Goal: Navigation & Orientation: Find specific page/section

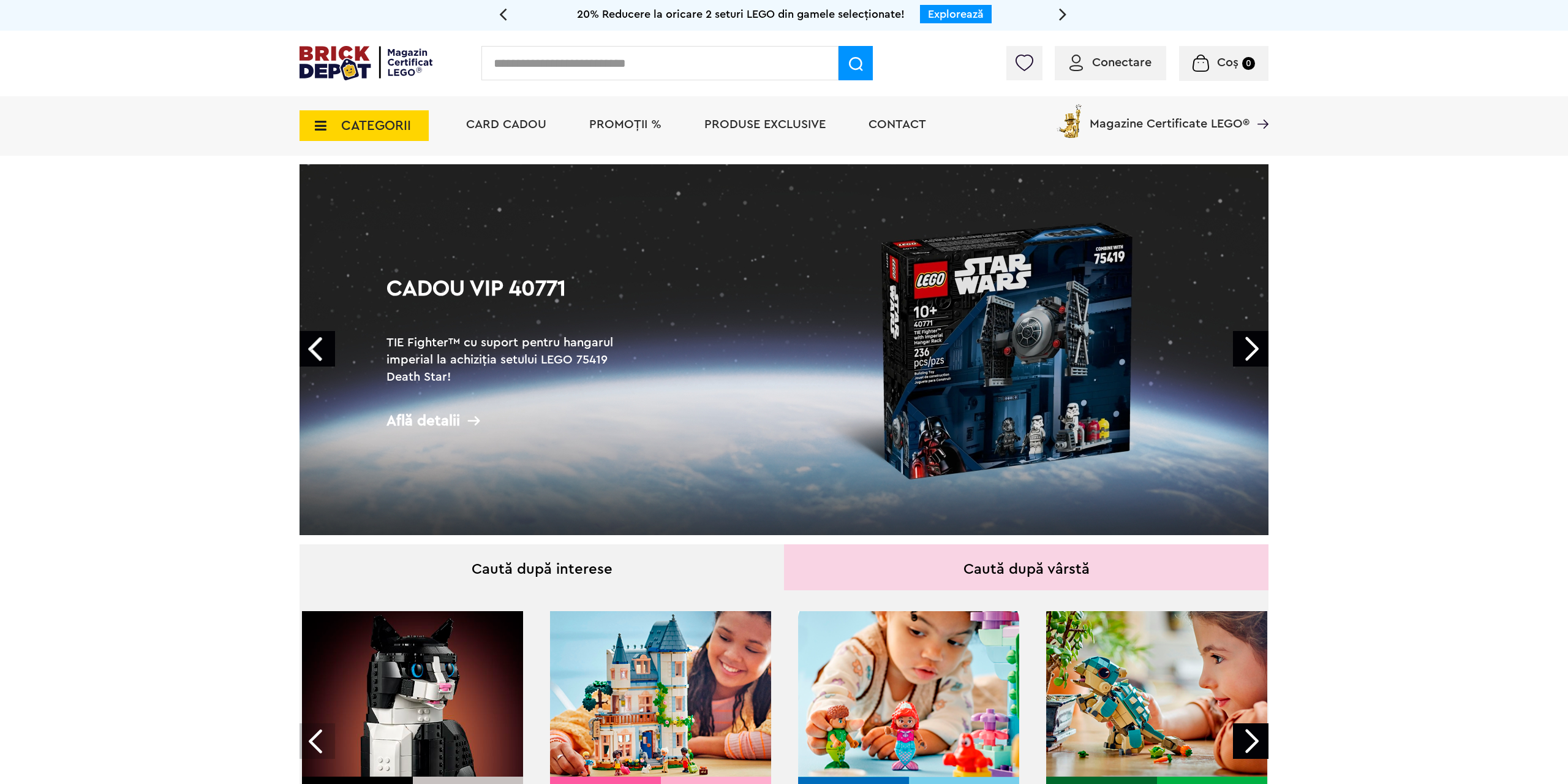
click at [304, 341] on link "Prev" at bounding box center [317, 348] width 35 height 35
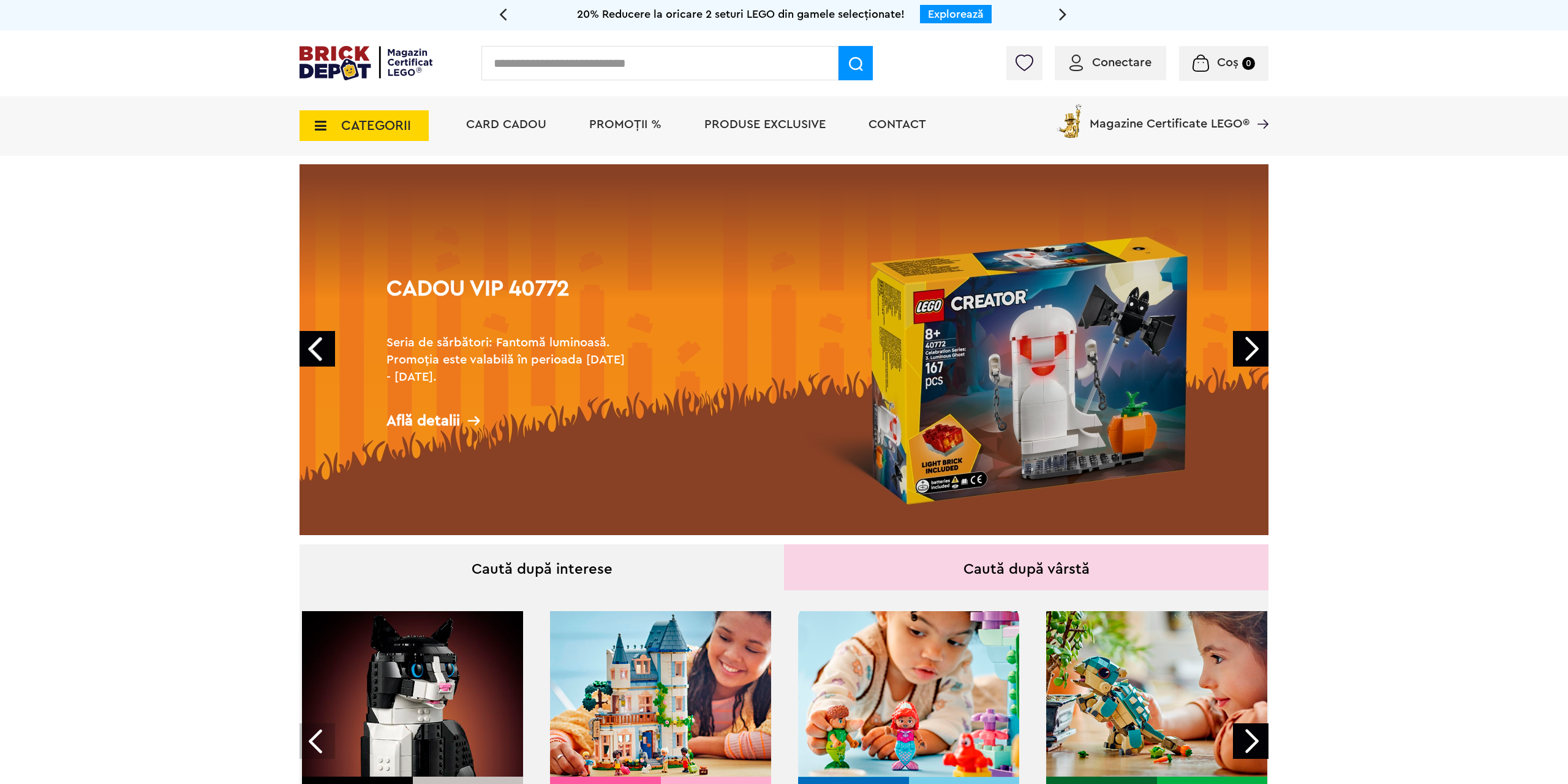
click at [1249, 344] on link "Next" at bounding box center [1250, 348] width 35 height 35
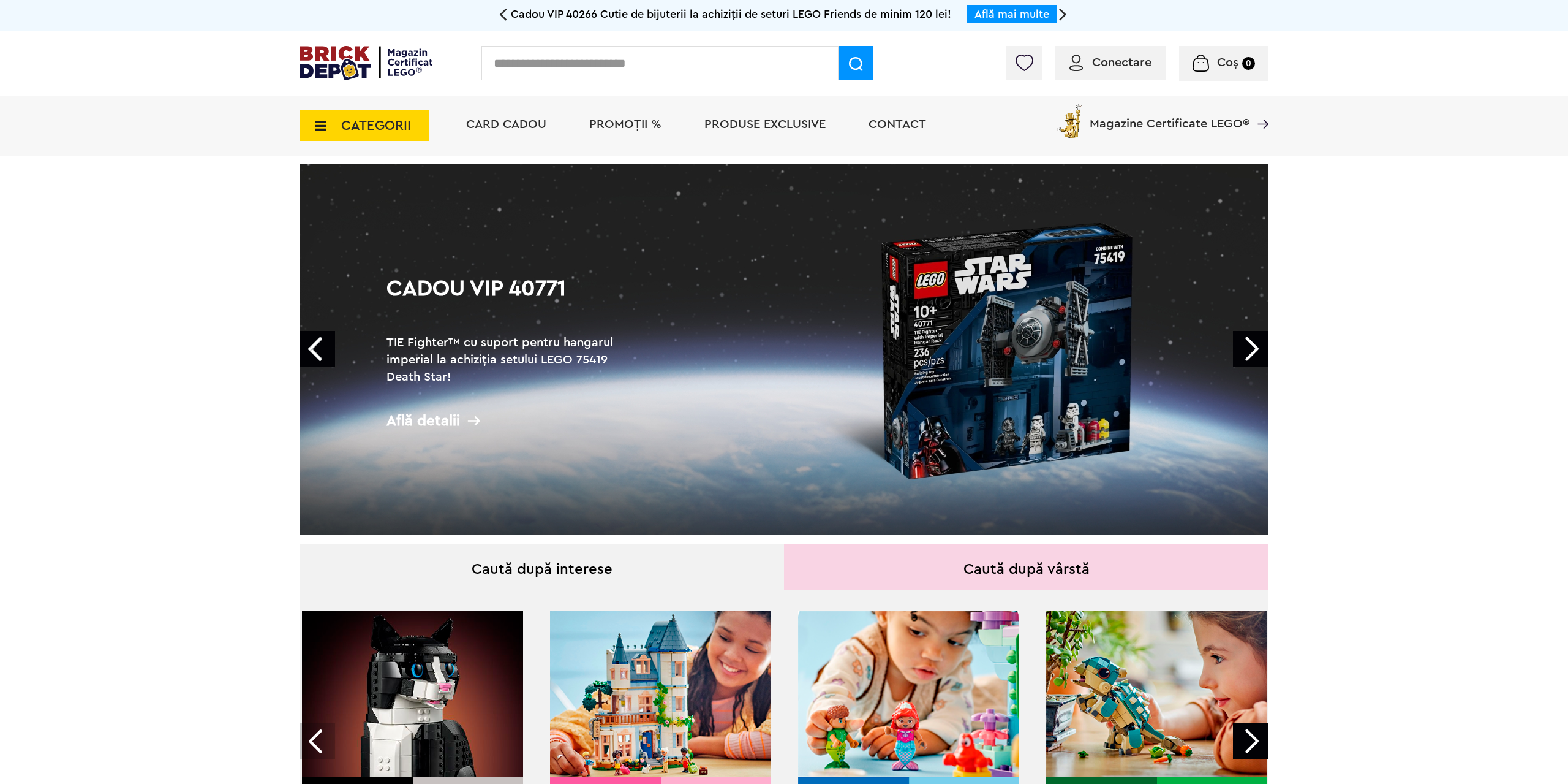
click at [1249, 344] on link "Next" at bounding box center [1250, 348] width 35 height 35
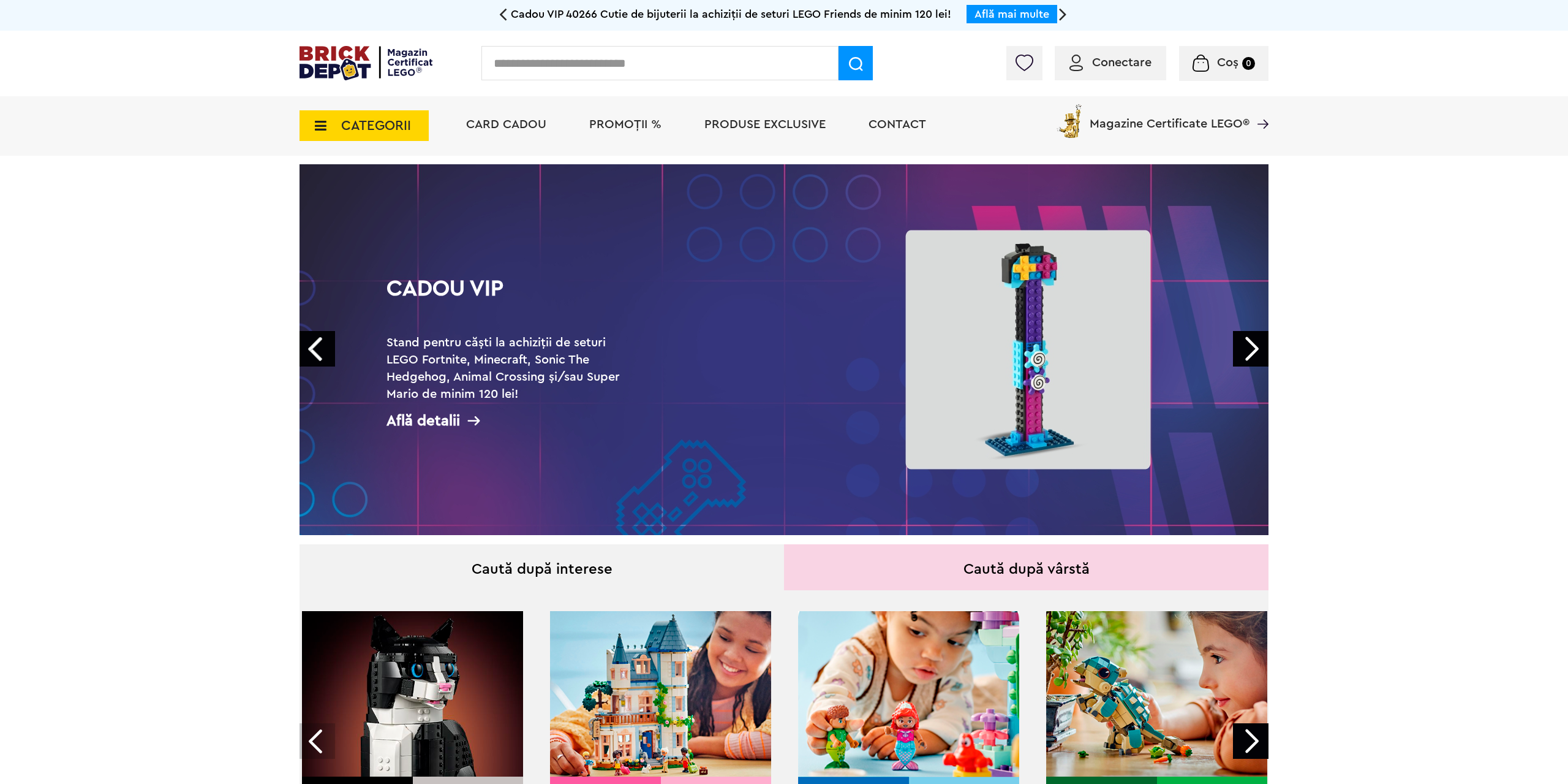
click at [1249, 344] on link "Next" at bounding box center [1250, 348] width 35 height 35
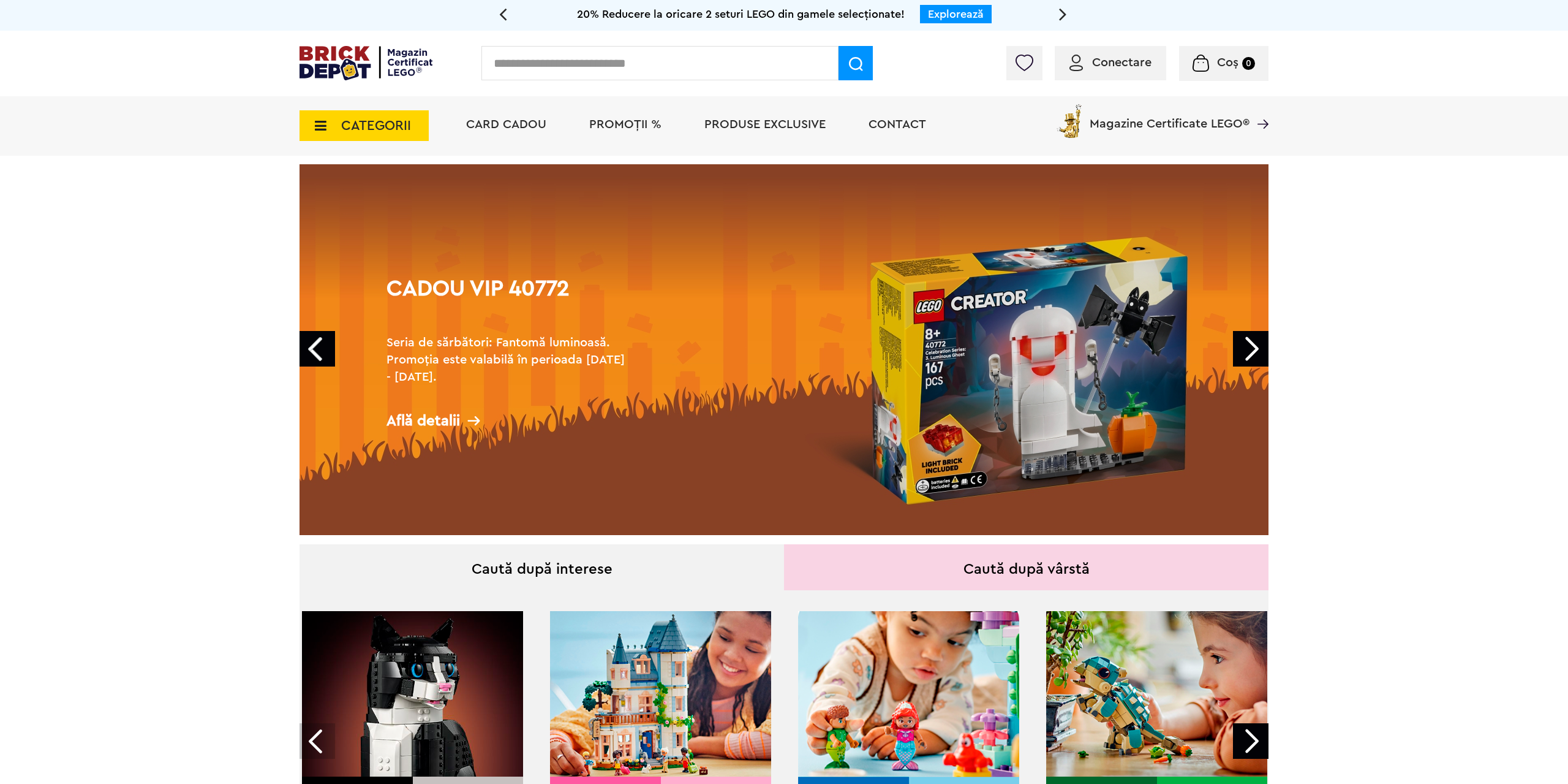
click at [332, 118] on span "CATEGORII" at bounding box center [364, 125] width 130 height 31
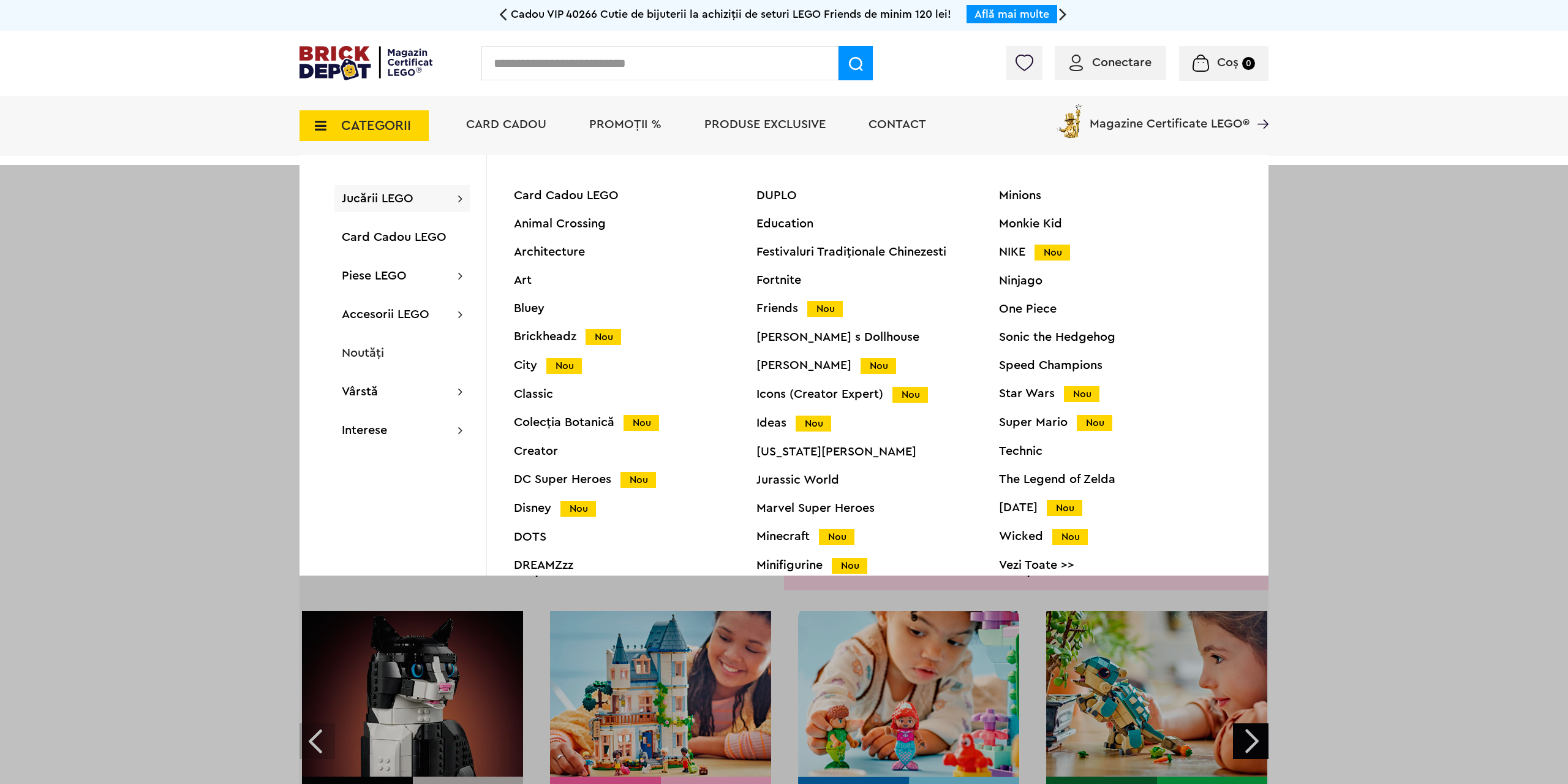
click at [813, 365] on div "Harry Potter Nou" at bounding box center [878, 365] width 243 height 13
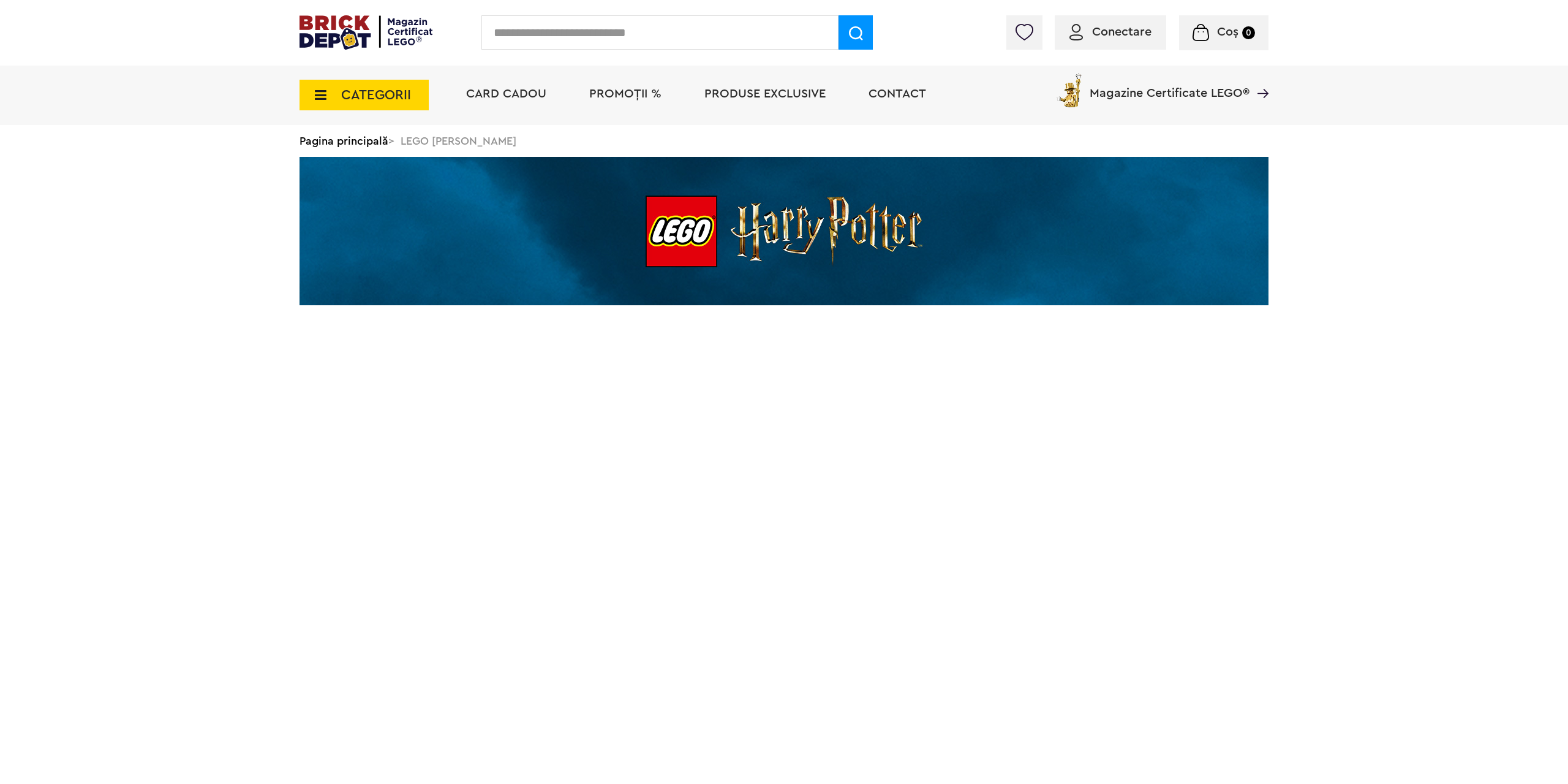
click at [845, 257] on img at bounding box center [784, 231] width 969 height 149
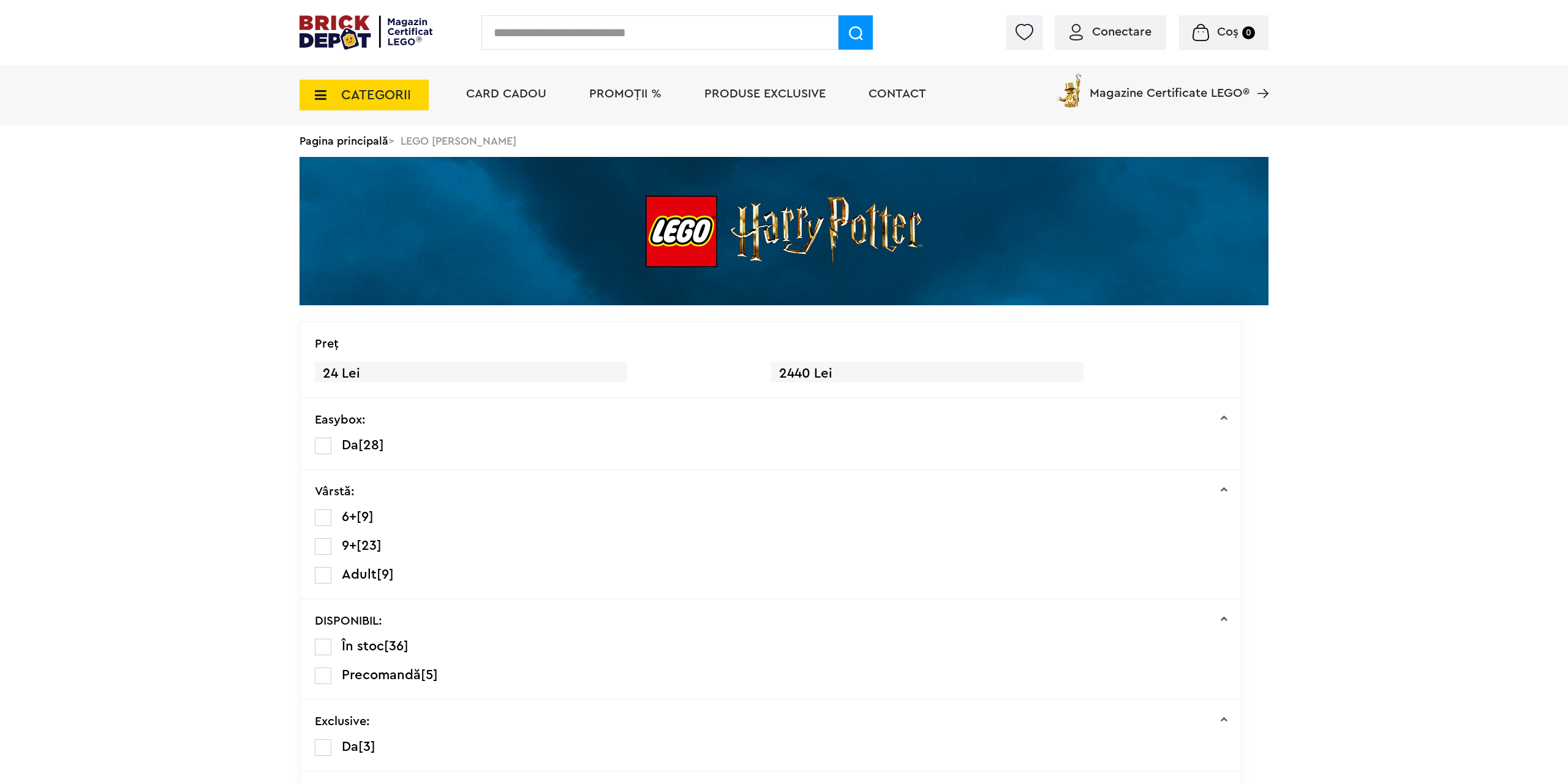
click at [66, 220] on div "50% Reducere la o selecție de piese și minifigurine LEGO! Află mai multe 20% Re…" at bounding box center [784, 490] width 1568 height 981
click at [171, 186] on div "50% Reducere la o selecție de piese și minifigurine LEGO! Află mai multe 20% Re…" at bounding box center [784, 490] width 1568 height 981
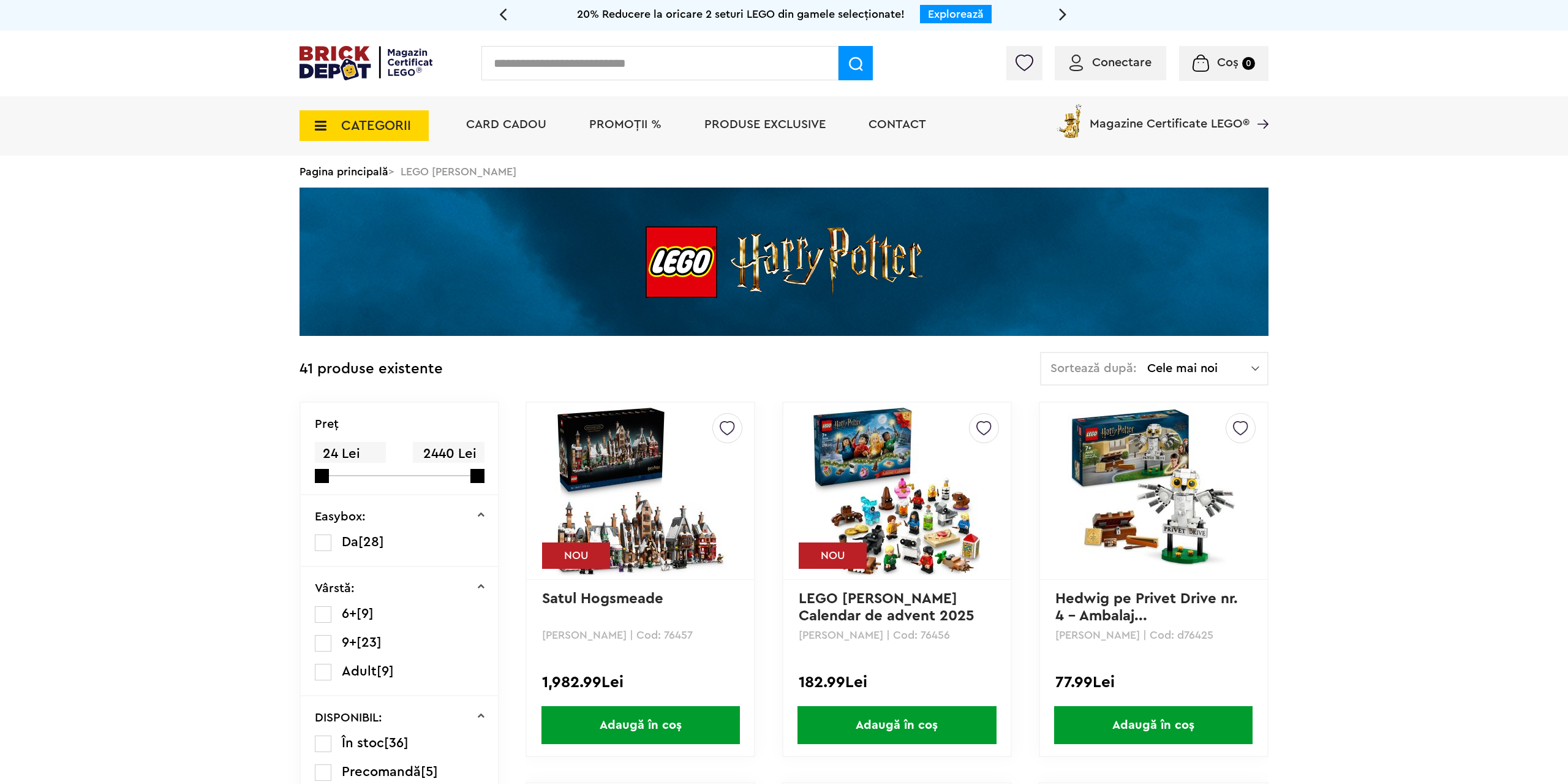
click at [335, 131] on span "CATEGORII" at bounding box center [364, 125] width 130 height 31
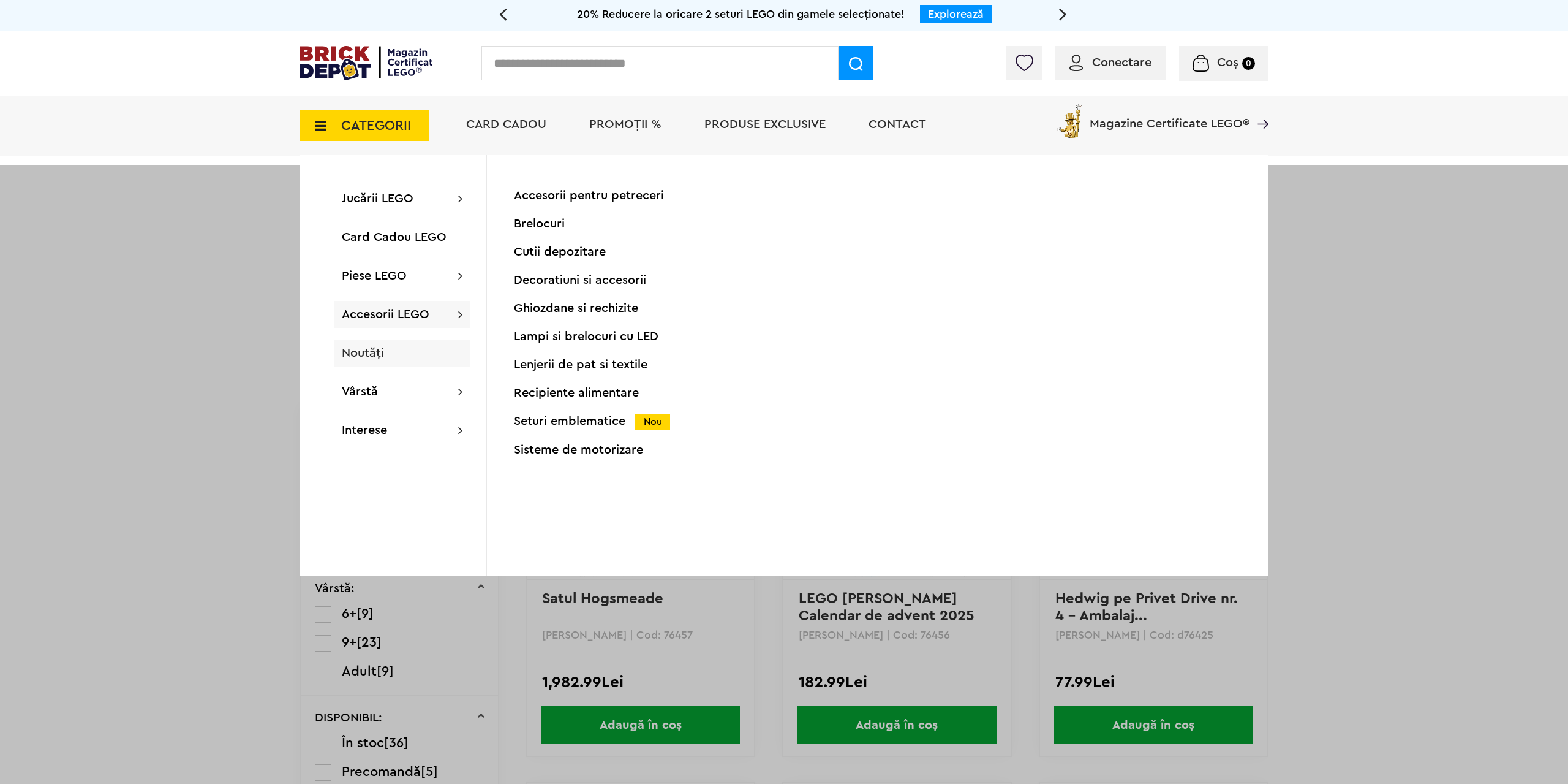
click at [380, 343] on div "Noutăți" at bounding box center [403, 352] width 136 height 27
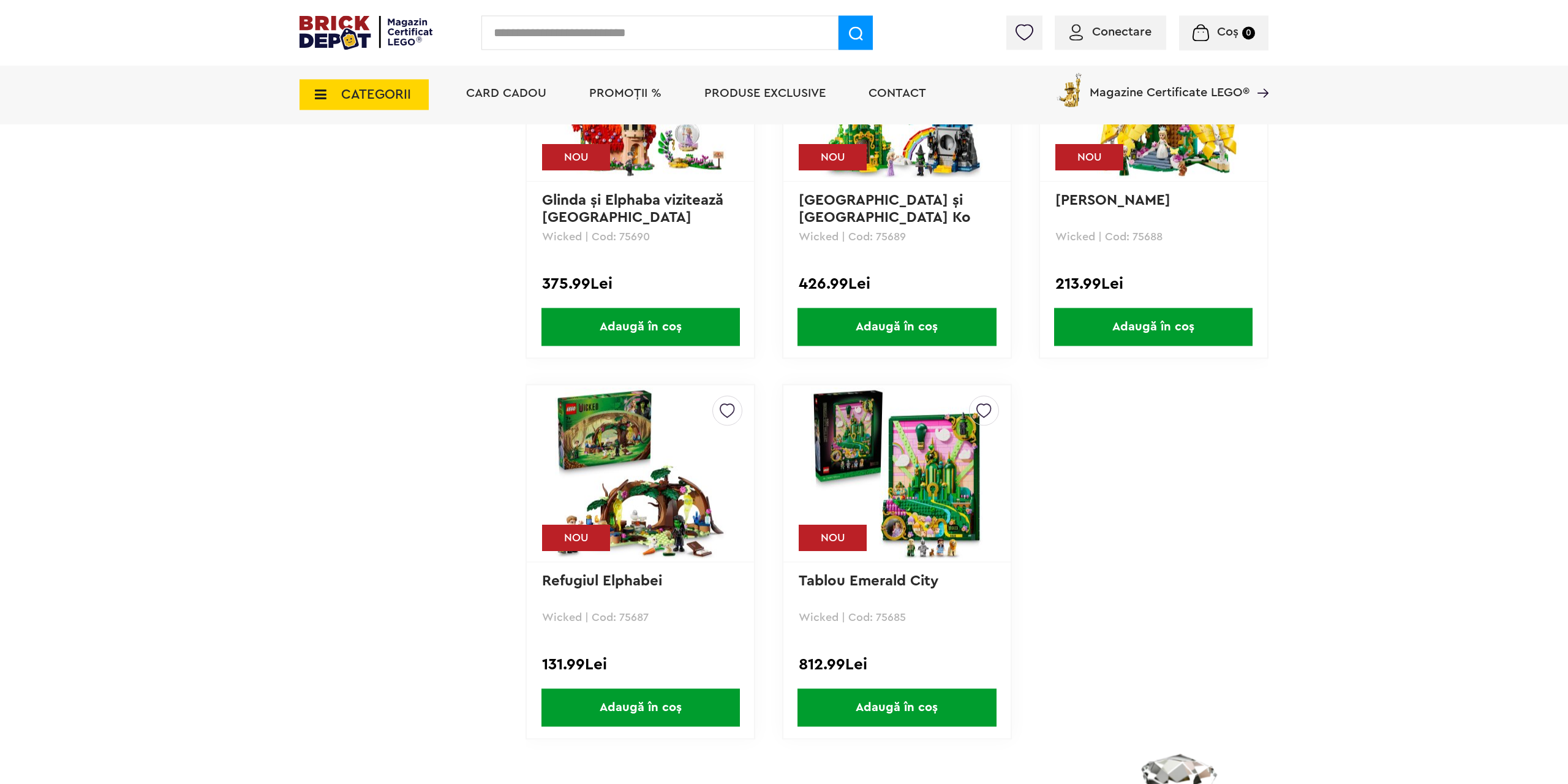
scroll to position [4062, 0]
